Goal: Task Accomplishment & Management: Use online tool/utility

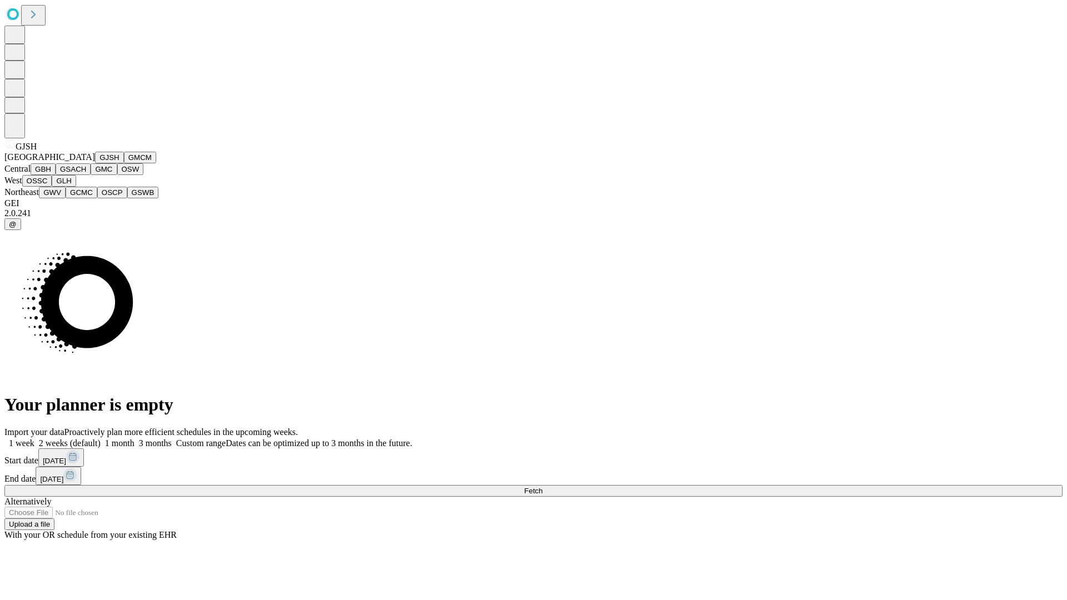
click at [95, 163] on button "GJSH" at bounding box center [109, 158] width 29 height 12
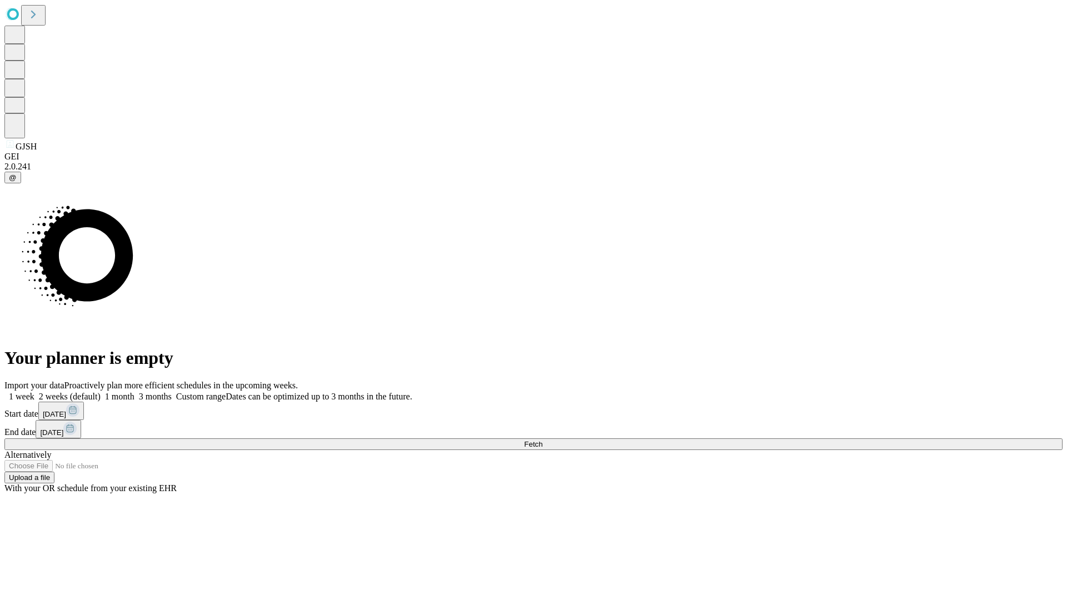
click at [34, 392] on label "1 week" at bounding box center [19, 396] width 30 height 9
click at [542, 440] on span "Fetch" at bounding box center [533, 444] width 18 height 8
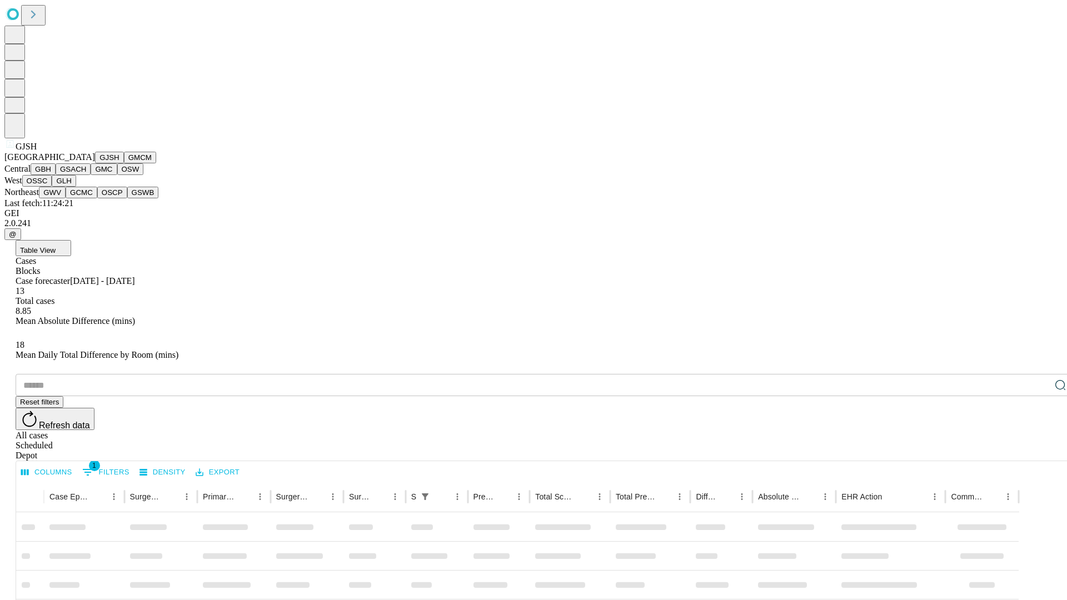
click at [124, 163] on button "GMCM" at bounding box center [140, 158] width 32 height 12
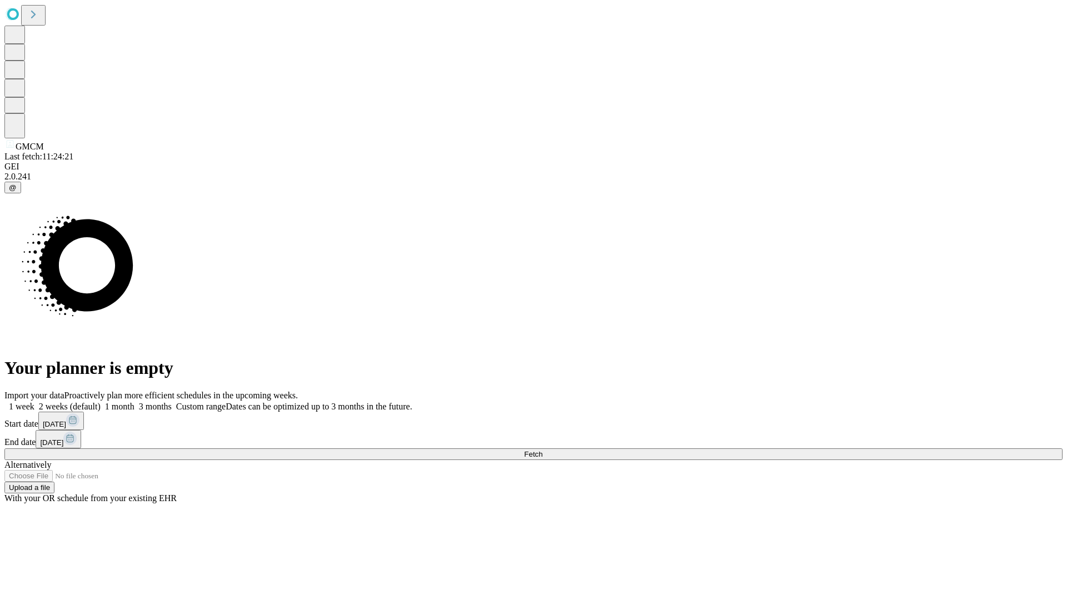
click at [34, 402] on label "1 week" at bounding box center [19, 406] width 30 height 9
click at [542, 450] on span "Fetch" at bounding box center [533, 454] width 18 height 8
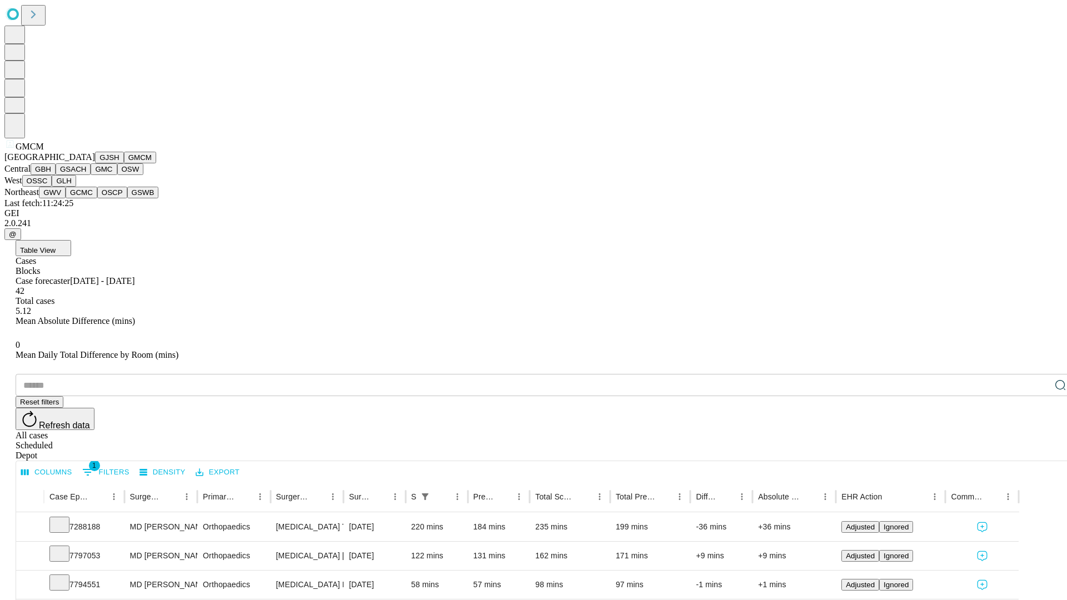
click at [56, 175] on button "GBH" at bounding box center [43, 169] width 25 height 12
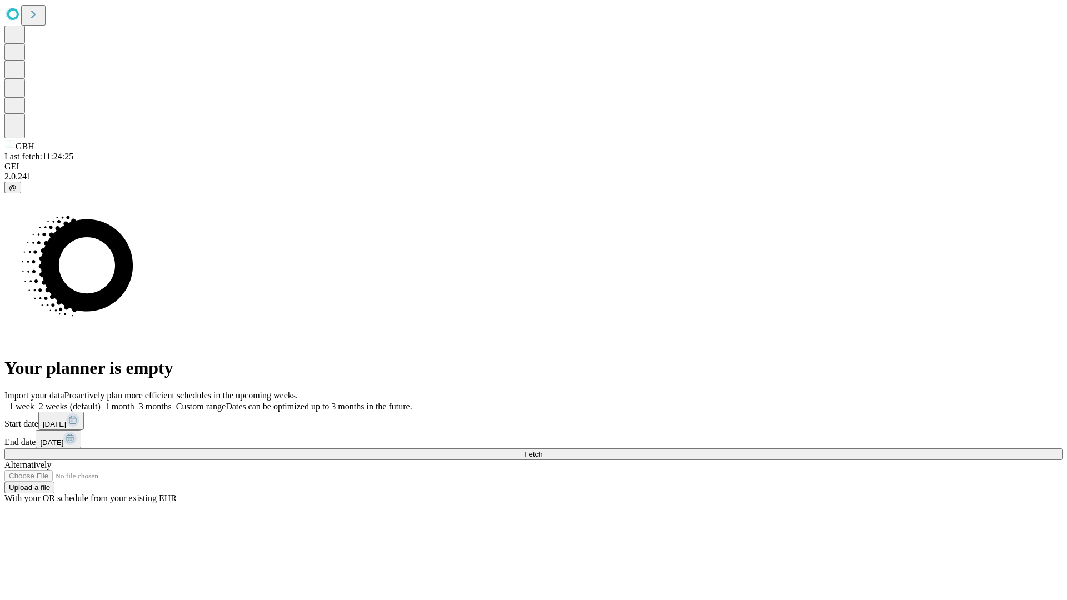
click at [34, 402] on label "1 week" at bounding box center [19, 406] width 30 height 9
click at [542, 450] on span "Fetch" at bounding box center [533, 454] width 18 height 8
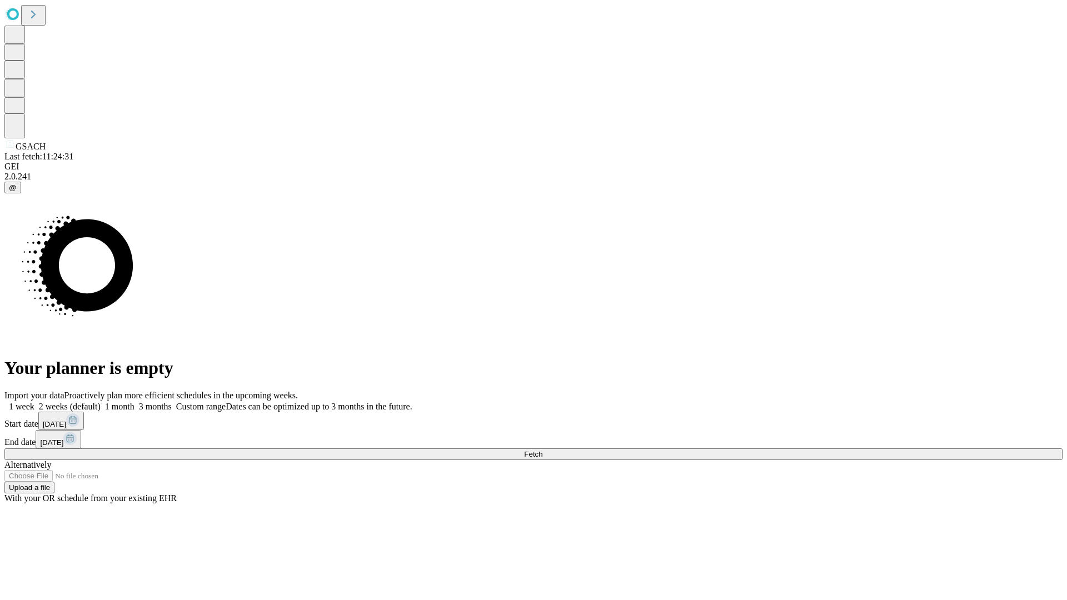
click at [542, 450] on span "Fetch" at bounding box center [533, 454] width 18 height 8
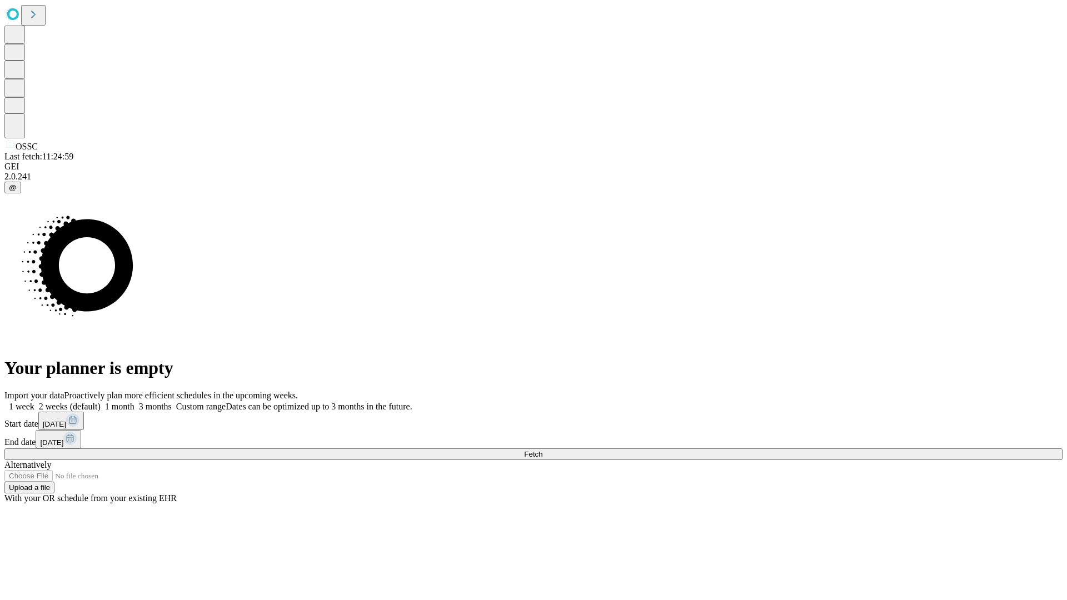
click at [34, 402] on label "1 week" at bounding box center [19, 406] width 30 height 9
click at [542, 450] on span "Fetch" at bounding box center [533, 454] width 18 height 8
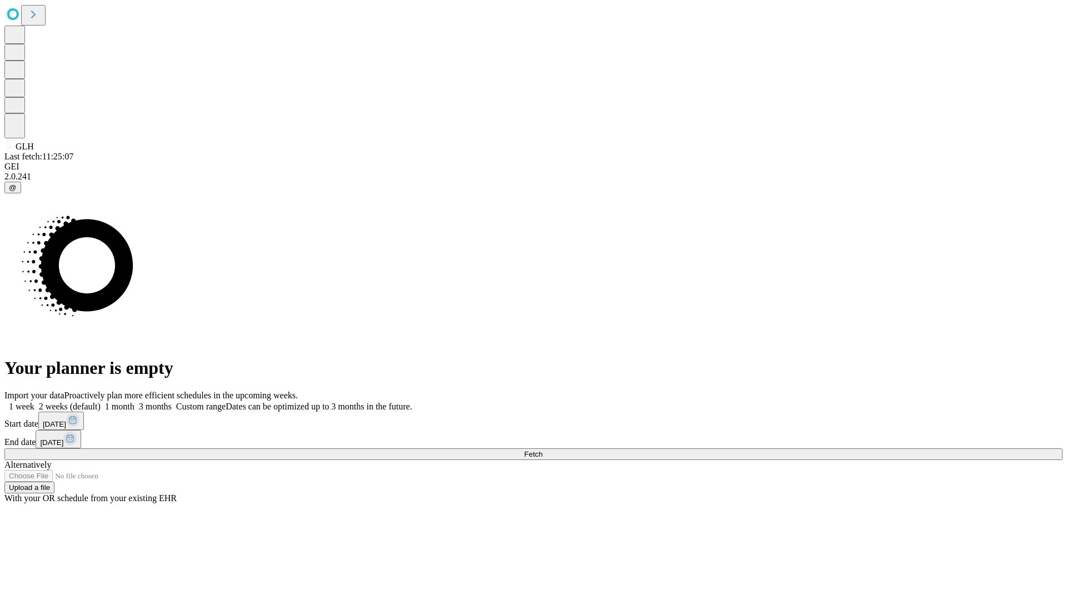
click at [542, 450] on span "Fetch" at bounding box center [533, 454] width 18 height 8
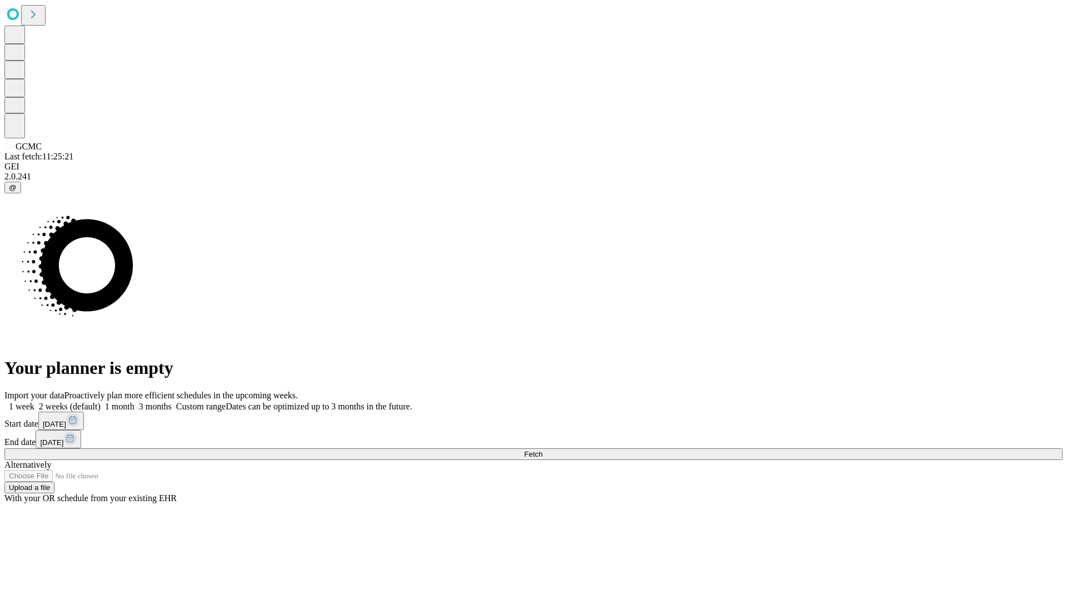
click at [542, 450] on span "Fetch" at bounding box center [533, 454] width 18 height 8
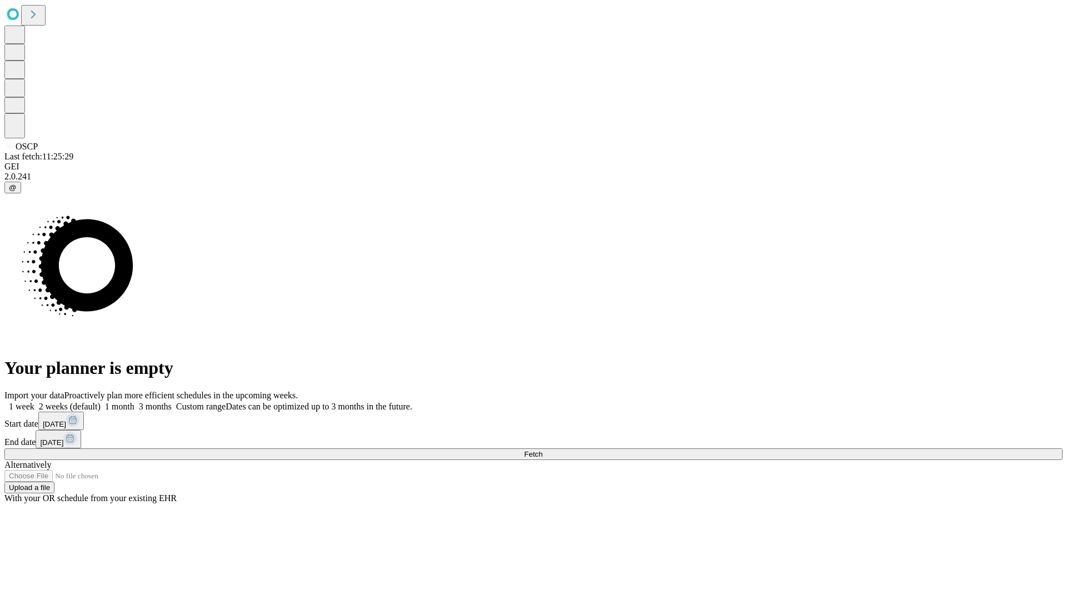
click at [34, 402] on label "1 week" at bounding box center [19, 406] width 30 height 9
click at [542, 450] on span "Fetch" at bounding box center [533, 454] width 18 height 8
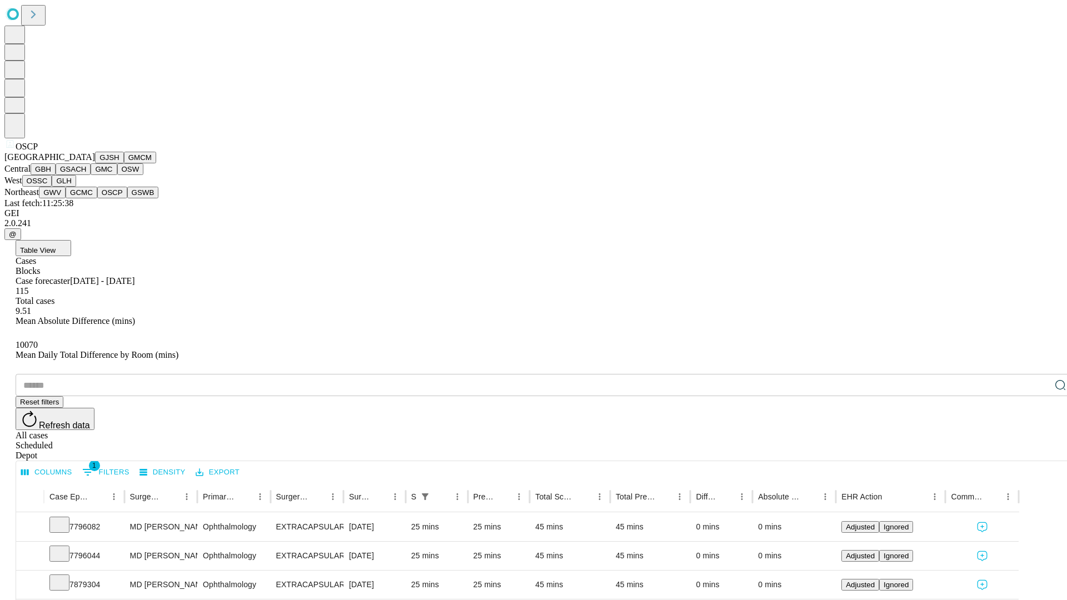
click at [127, 198] on button "GSWB" at bounding box center [143, 193] width 32 height 12
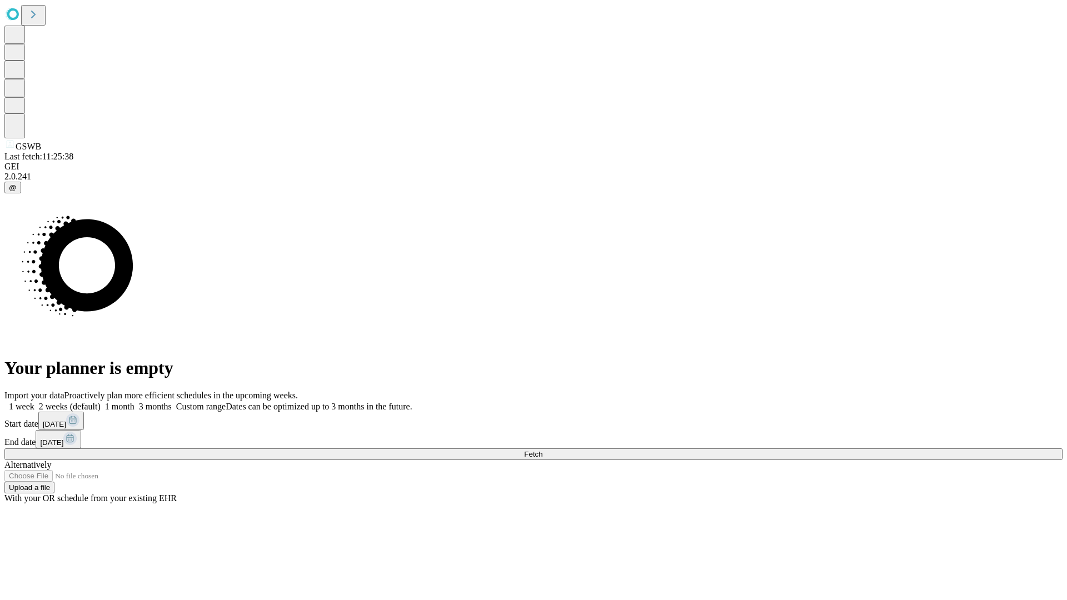
click at [34, 402] on label "1 week" at bounding box center [19, 406] width 30 height 9
click at [542, 450] on span "Fetch" at bounding box center [533, 454] width 18 height 8
